Goal: Task Accomplishment & Management: Complete application form

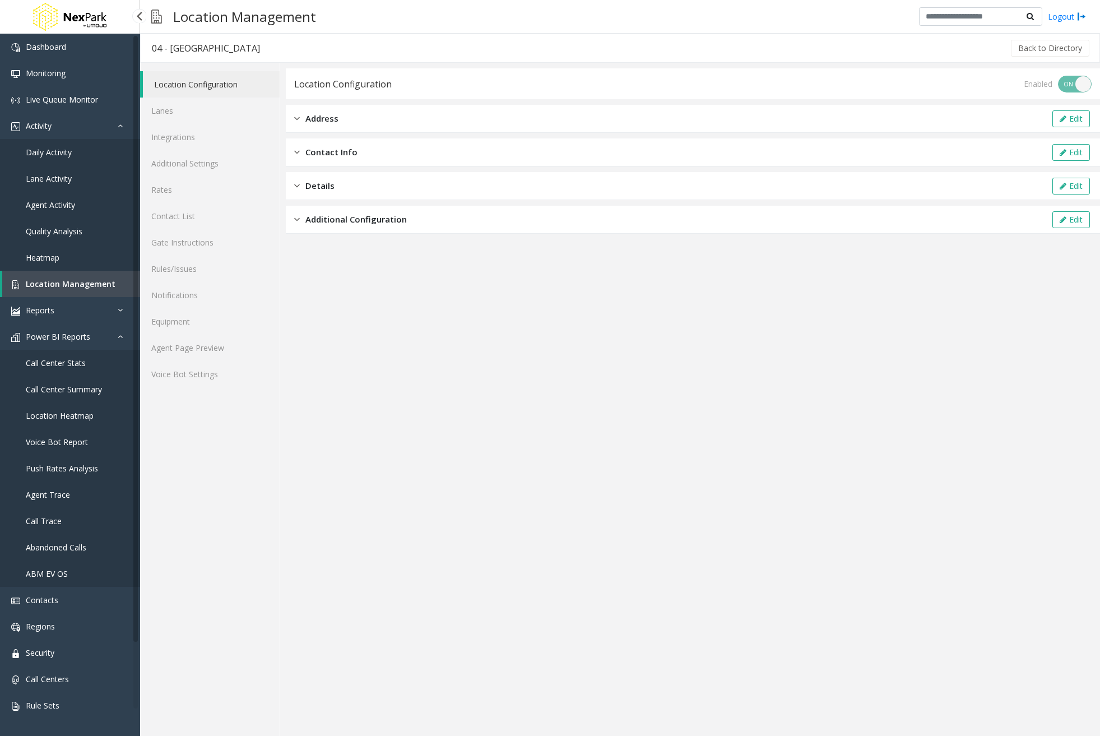
click at [102, 284] on span "Location Management" at bounding box center [71, 284] width 90 height 11
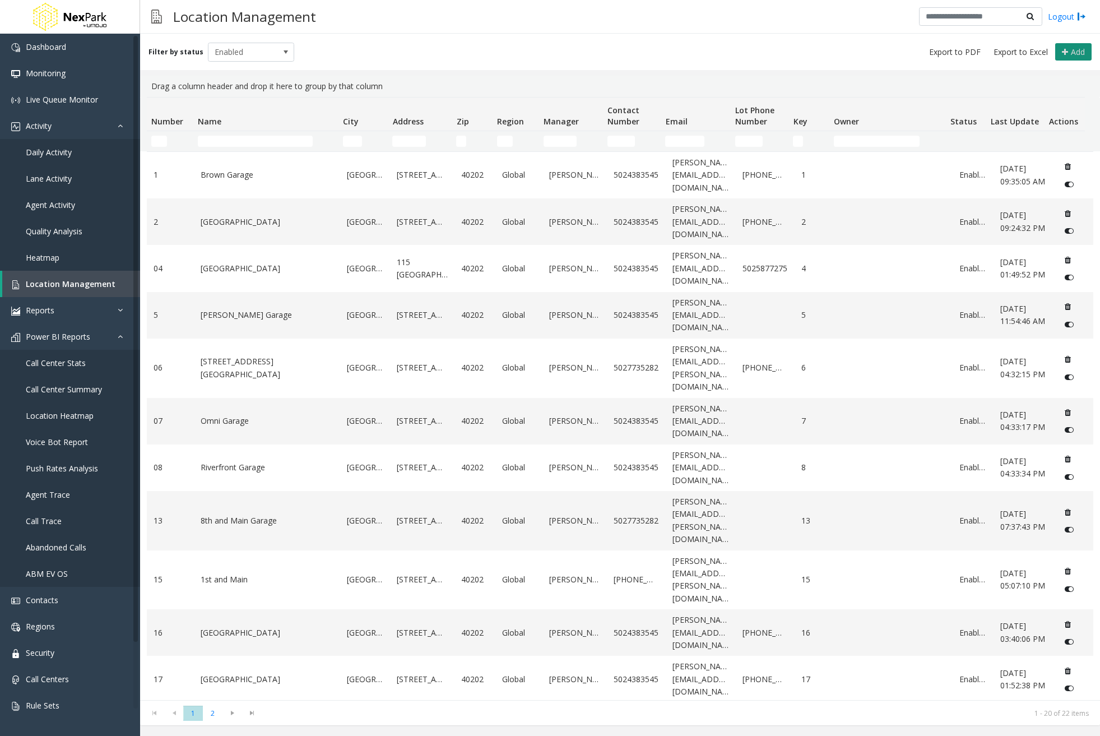
click at [1064, 49] on icon at bounding box center [1065, 52] width 6 height 9
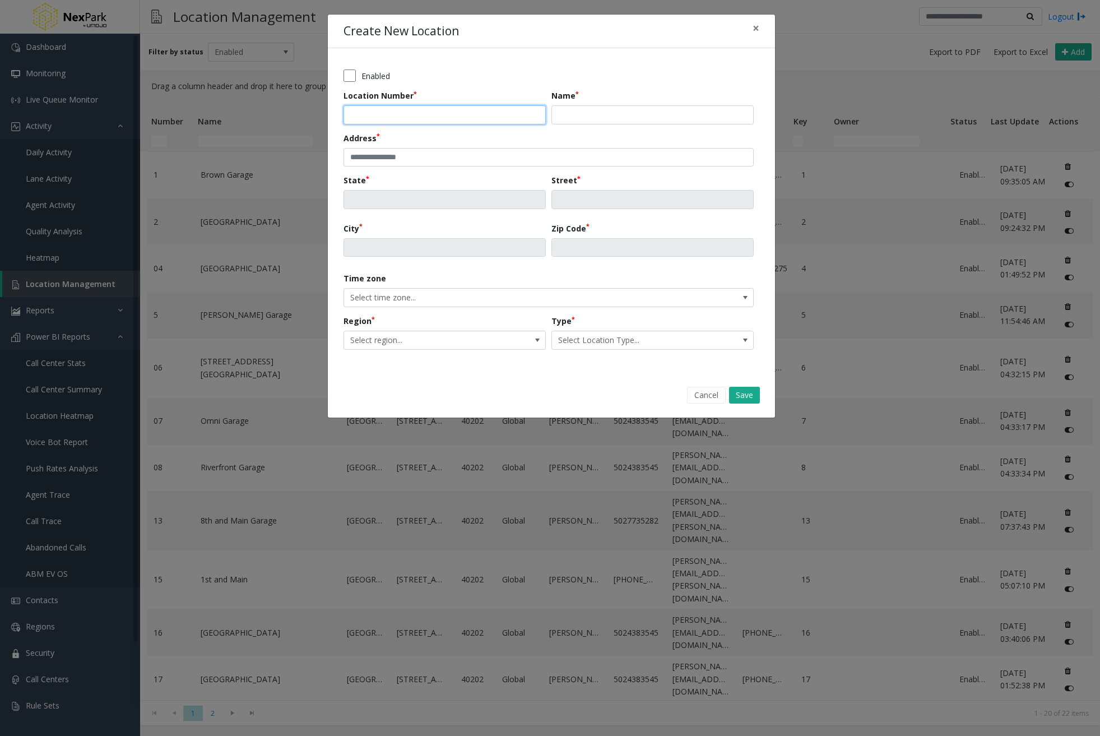
click at [410, 118] on input "Location Number" at bounding box center [445, 114] width 202 height 19
click at [536, 110] on input "*" at bounding box center [445, 114] width 202 height 19
click at [450, 123] on input "*" at bounding box center [445, 114] width 202 height 19
drag, startPoint x: 432, startPoint y: 118, endPoint x: 119, endPoint y: 113, distance: 312.3
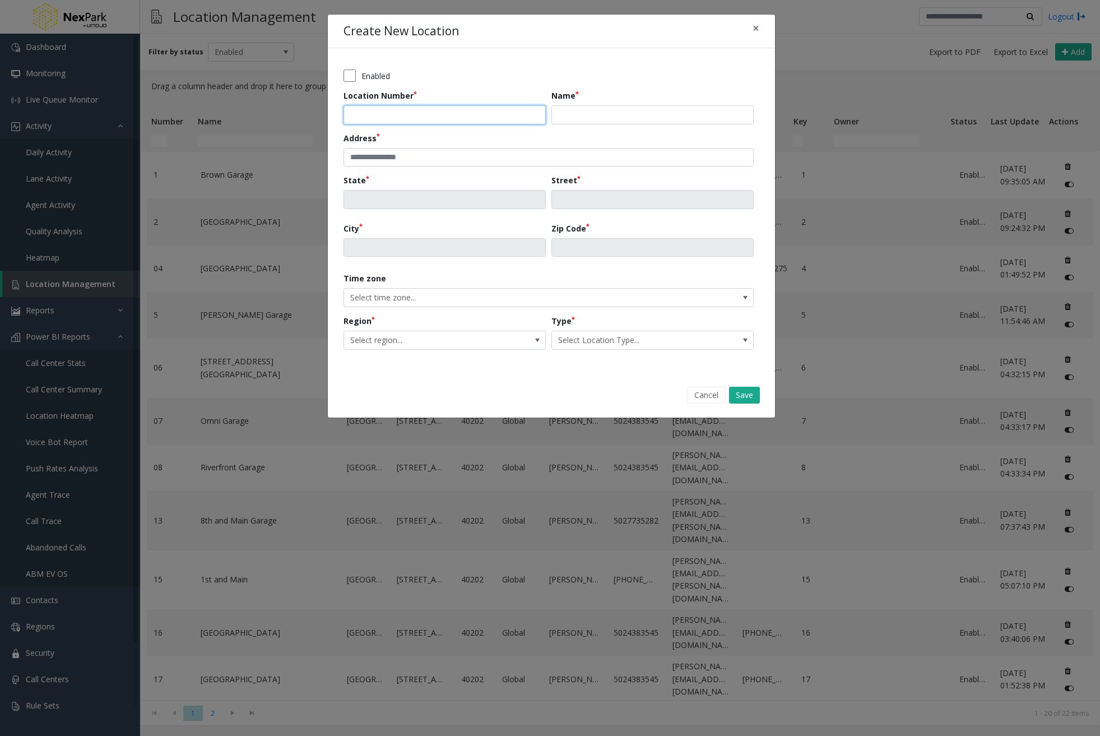
click at [121, 113] on div "Create New Location × Enabled Location Number * Name Address [GEOGRAPHIC_DATA] …" at bounding box center [550, 368] width 1100 height 736
type input "********"
click at [704, 395] on button "Cancel" at bounding box center [706, 395] width 39 height 17
